Goal: Check status: Check status

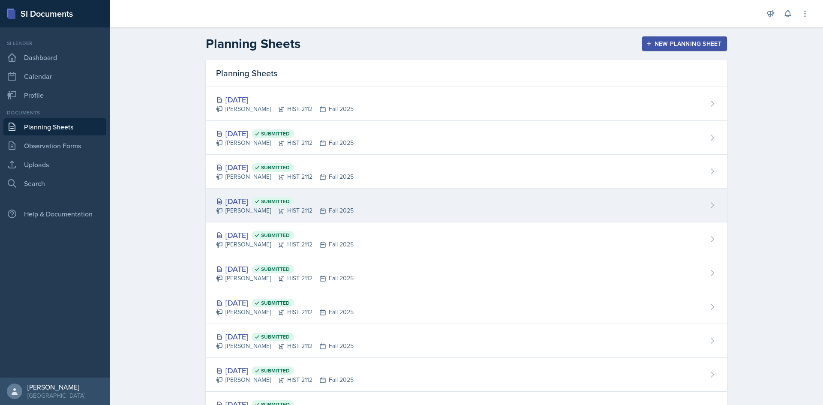
click at [251, 206] on div "[PERSON_NAME] HIST 2112 Fall 2025" at bounding box center [285, 210] width 138 height 9
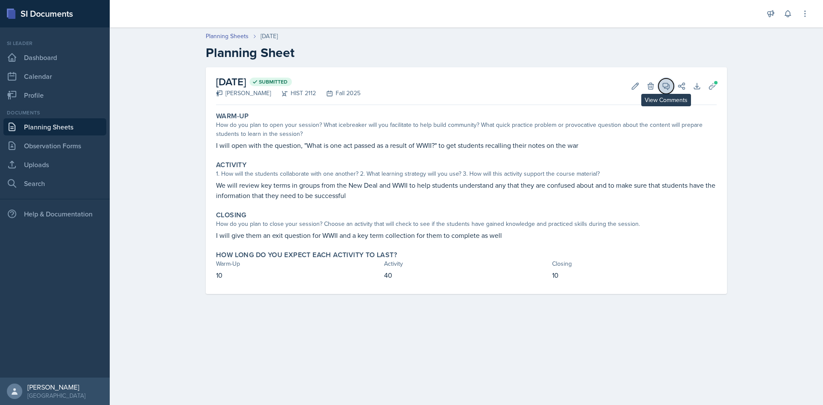
click at [664, 90] on icon at bounding box center [666, 86] width 9 height 9
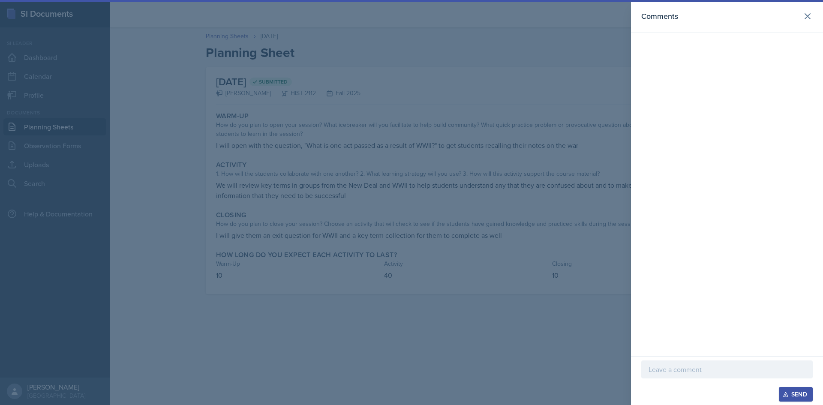
click at [518, 77] on div at bounding box center [411, 202] width 823 height 405
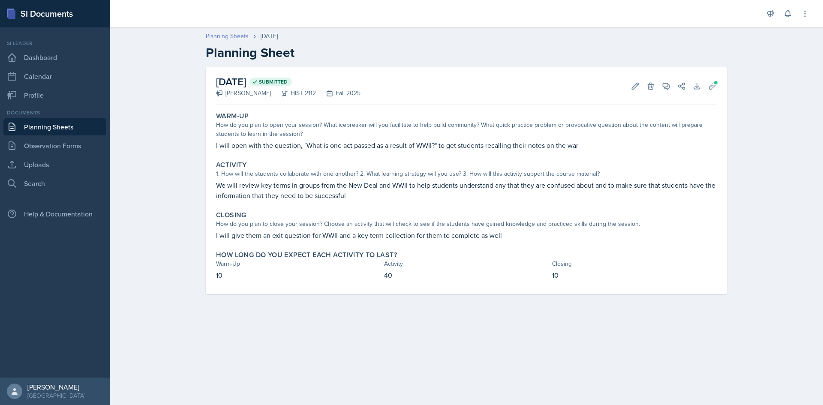
click at [231, 38] on link "Planning Sheets" at bounding box center [227, 36] width 43 height 9
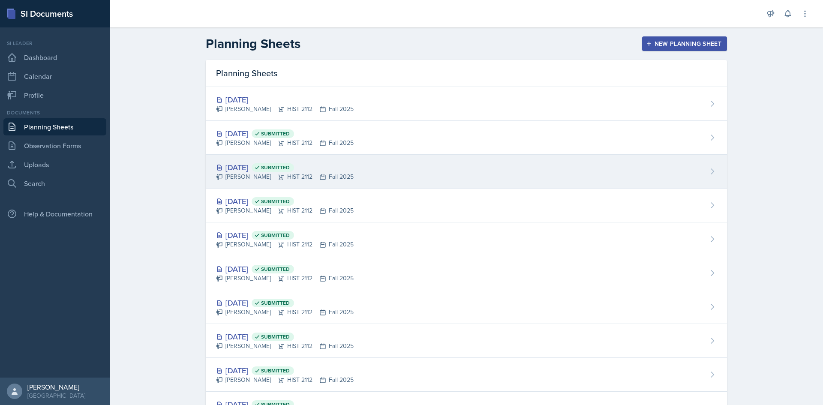
click at [254, 160] on div "[DATE] Submitted [PERSON_NAME] HIST 2112 Fall 2025" at bounding box center [467, 172] width 522 height 34
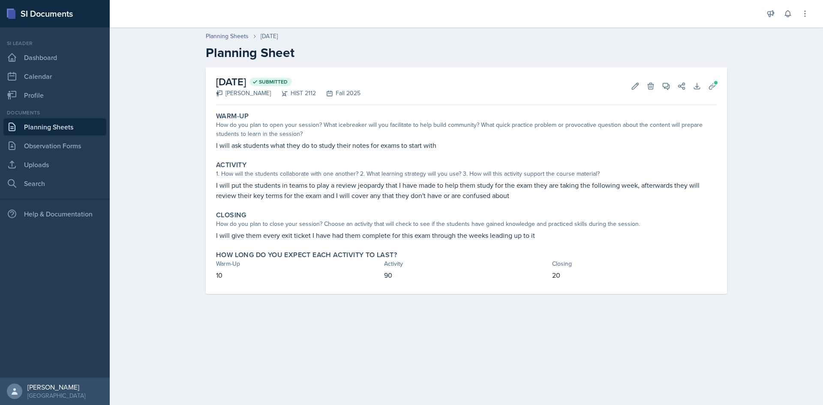
click at [238, 31] on header "Planning Sheets [DATE] Planning Sheet" at bounding box center [467, 46] width 714 height 46
click at [237, 35] on link "Planning Sheets" at bounding box center [227, 36] width 43 height 9
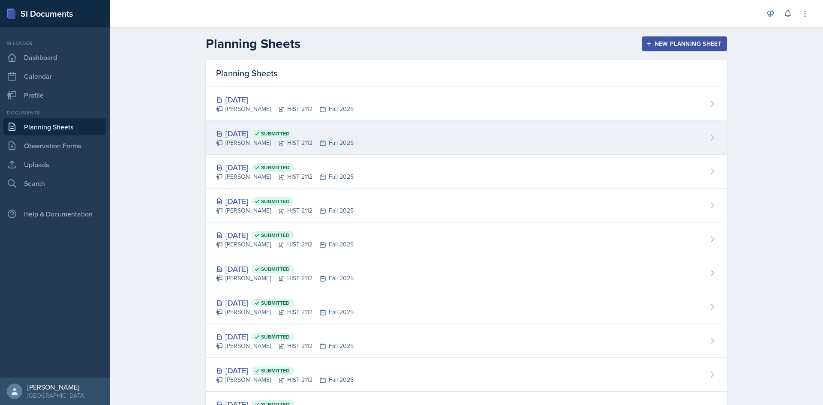
click at [241, 130] on div "[DATE] Submitted" at bounding box center [285, 134] width 138 height 12
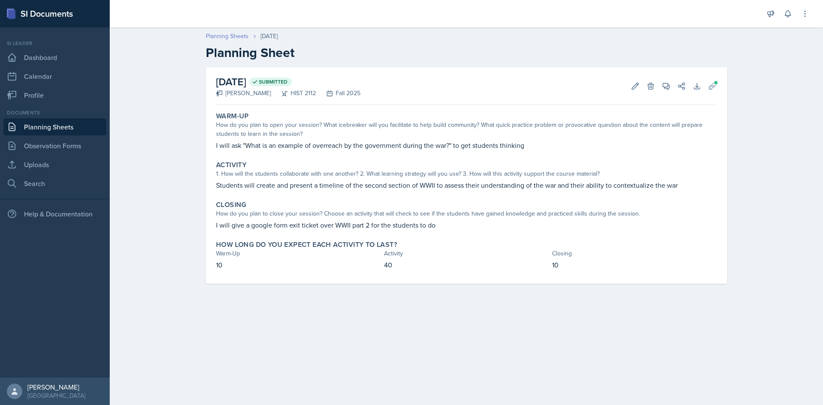
click at [226, 40] on link "Planning Sheets" at bounding box center [227, 36] width 43 height 9
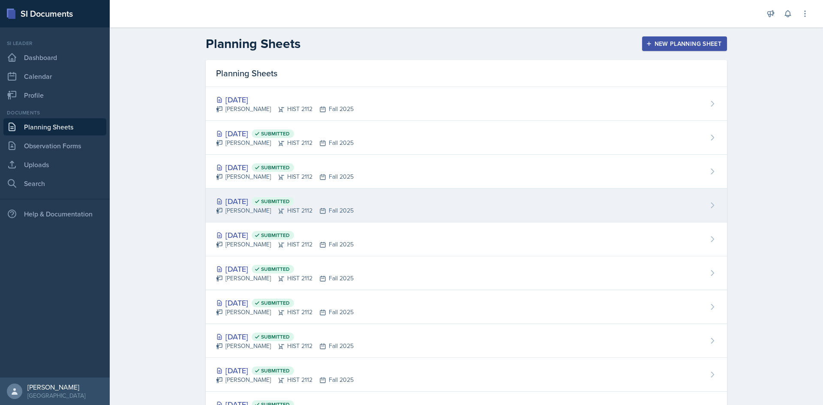
click at [265, 208] on div "[PERSON_NAME] HIST 2112 Fall 2025" at bounding box center [285, 210] width 138 height 9
